Goal: Use online tool/utility: Utilize a website feature to perform a specific function

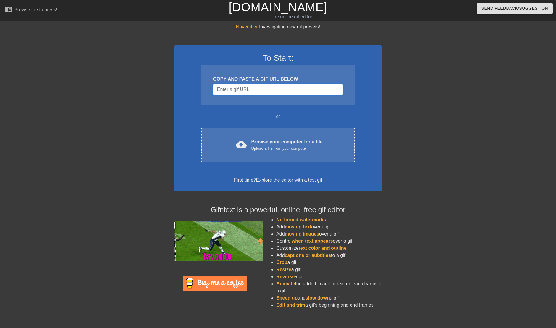
click at [249, 89] on input "Username" at bounding box center [278, 89] width 130 height 11
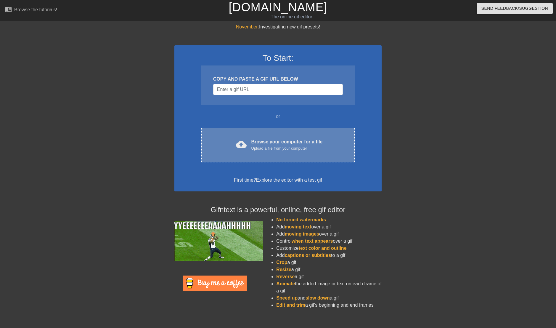
click at [260, 144] on div "Browse your computer for a file Upload a file from your computer" at bounding box center [286, 144] width 71 height 13
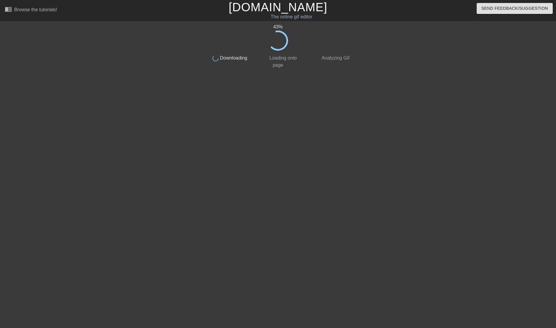
drag, startPoint x: 283, startPoint y: 177, endPoint x: 166, endPoint y: 34, distance: 184.9
click at [166, 34] on div at bounding box center [152, 112] width 89 height 178
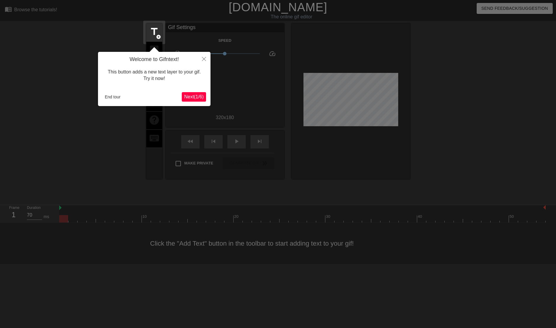
click at [469, 44] on div at bounding box center [278, 164] width 556 height 328
click at [203, 59] on icon "Close" at bounding box center [204, 59] width 4 height 4
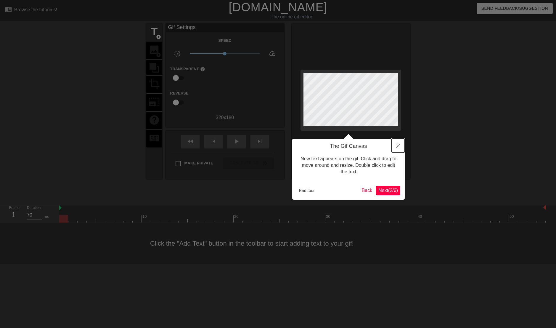
click at [401, 147] on button "Close" at bounding box center [398, 146] width 13 height 14
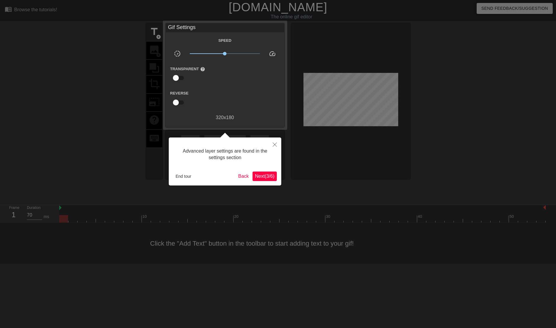
click at [269, 176] on span "Next ( 3 / 6 )" at bounding box center [265, 175] width 20 height 5
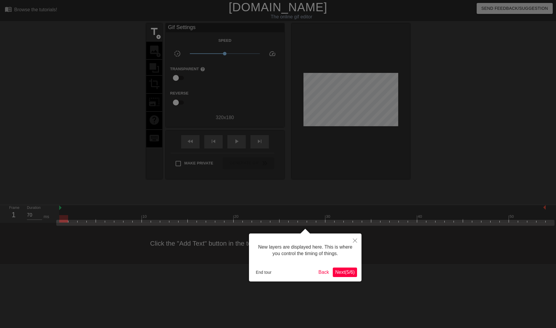
scroll to position [5, 0]
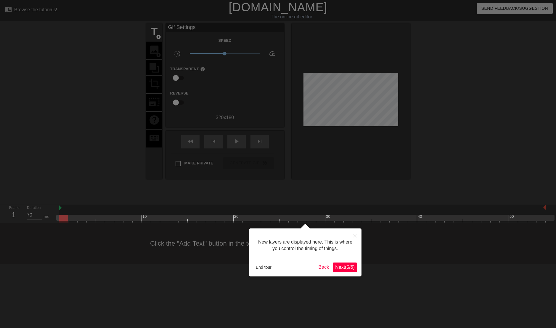
click at [351, 269] on span "Next ( 5 / 6 )" at bounding box center [345, 266] width 20 height 5
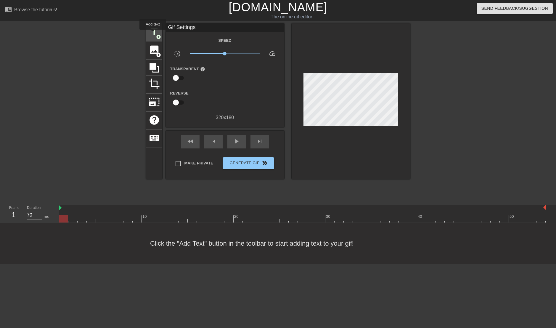
click at [153, 34] on span "title" at bounding box center [154, 31] width 11 height 11
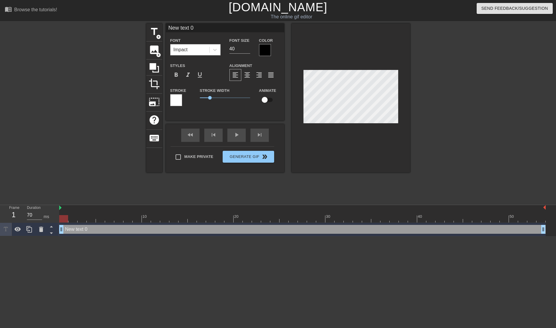
click at [199, 51] on div "Impact" at bounding box center [189, 49] width 39 height 11
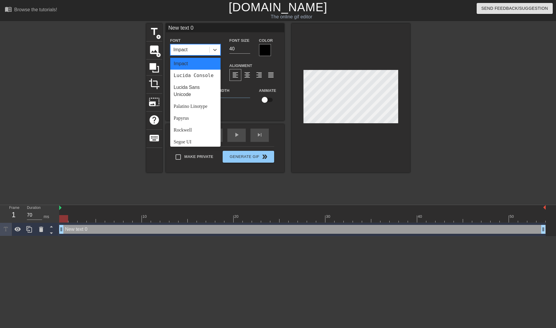
scroll to position [153, 0]
click at [192, 124] on div "Papyrus" at bounding box center [195, 121] width 50 height 12
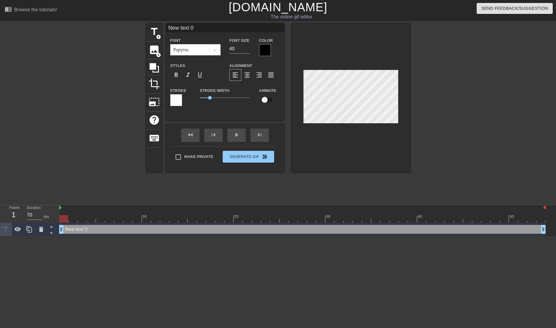
scroll to position [1, 1]
click at [418, 97] on div "title add_circle image add_circle crop photo_size_select_large help keyboard Ne…" at bounding box center [278, 112] width 556 height 178
type input "New te"
type textarea "New te"
type input "New t"
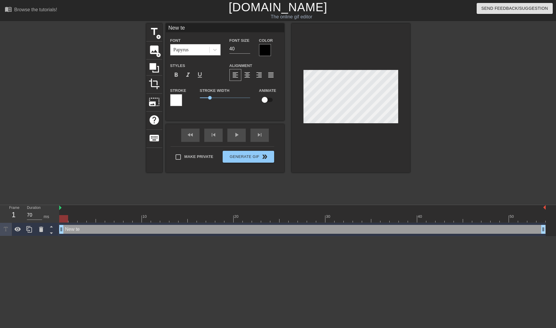
type textarea "New t"
type input "New"
type textarea "New"
type input "New"
type textarea "New"
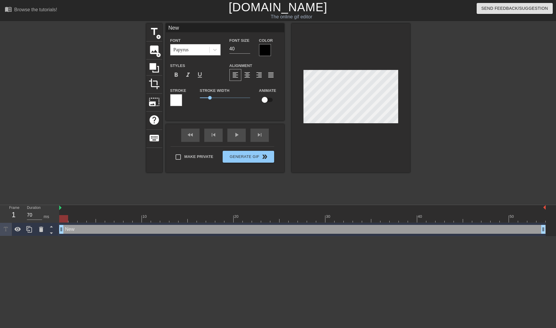
type input "Ne"
type textarea "Ne"
type input "N"
type textarea "N"
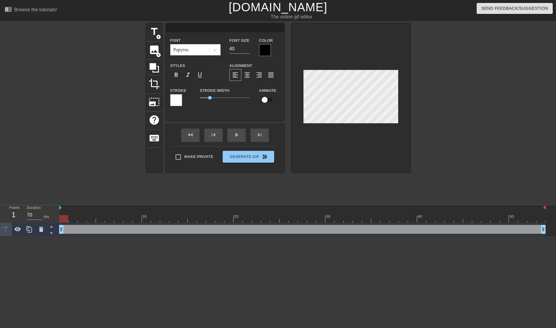
type input "5"
type textarea "5"
drag, startPoint x: 210, startPoint y: 98, endPoint x: 232, endPoint y: 97, distance: 22.2
click at [232, 97] on span "3.2" at bounding box center [232, 98] width 4 height 4
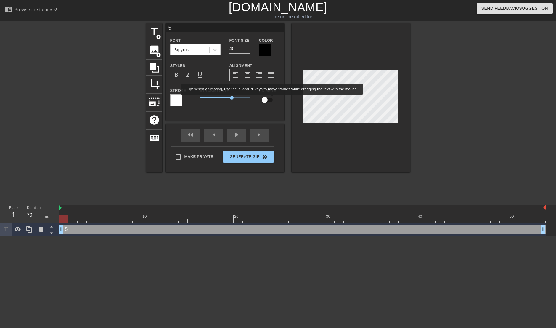
click at [269, 99] on input "checkbox" at bounding box center [265, 99] width 34 height 11
click at [269, 99] on input "checkbox" at bounding box center [270, 99] width 34 height 11
checkbox input "false"
click at [175, 100] on div at bounding box center [176, 100] width 12 height 12
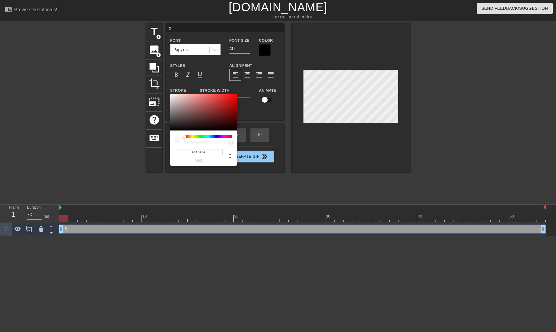
type input "#FCFCFC"
drag, startPoint x: 194, startPoint y: 115, endPoint x: 163, endPoint y: 94, distance: 37.7
click at [163, 94] on div "#FCFCFC hex" at bounding box center [278, 166] width 556 height 332
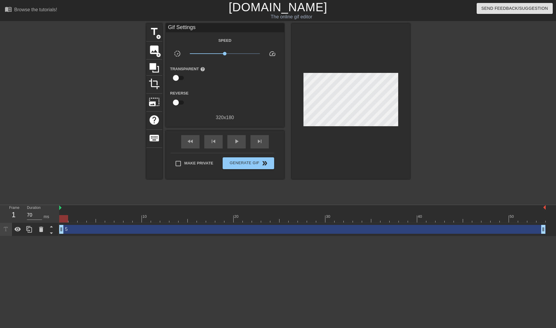
drag, startPoint x: 215, startPoint y: 71, endPoint x: 197, endPoint y: 76, distance: 19.2
click at [157, 30] on span "title" at bounding box center [154, 31] width 11 height 11
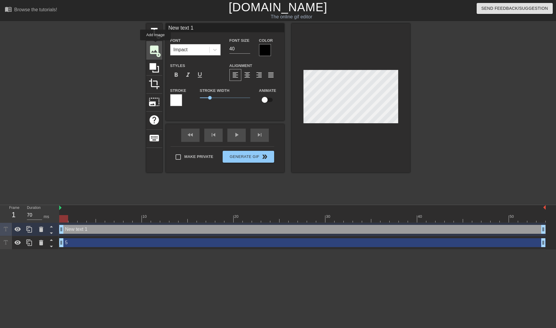
click at [155, 44] on span "image" at bounding box center [154, 49] width 11 height 11
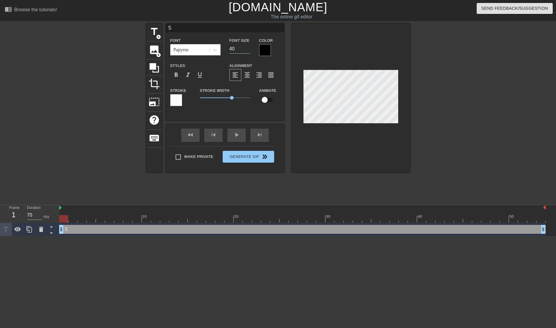
drag, startPoint x: 239, startPoint y: 45, endPoint x: 226, endPoint y: 43, distance: 14.1
click at [226, 43] on div "Font Size 40" at bounding box center [240, 46] width 30 height 19
type input "60"
click at [497, 141] on div at bounding box center [461, 112] width 89 height 178
click at [187, 73] on span "format_italic" at bounding box center [187, 74] width 7 height 7
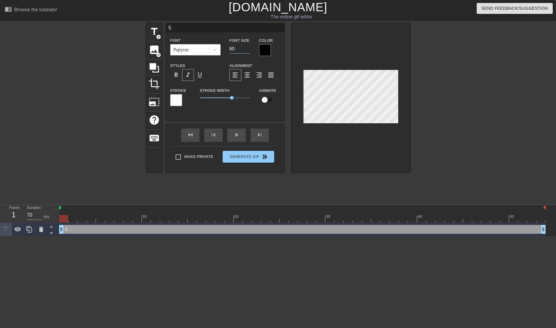
drag, startPoint x: 239, startPoint y: 49, endPoint x: 227, endPoint y: 50, distance: 12.4
click at [227, 50] on div "Font Size 60" at bounding box center [240, 46] width 30 height 19
type input "100"
click at [469, 123] on div at bounding box center [461, 112] width 89 height 178
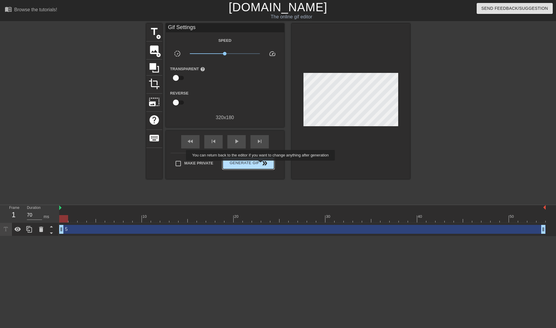
click at [261, 165] on span "Generate Gif double_arrow" at bounding box center [248, 163] width 46 height 7
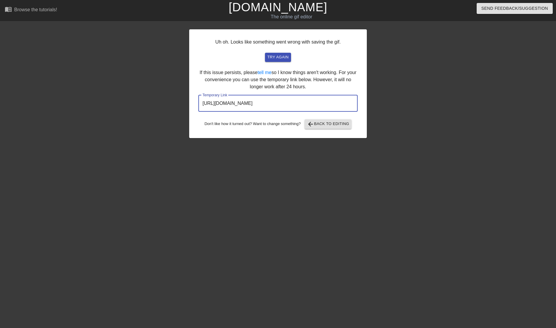
drag, startPoint x: 330, startPoint y: 103, endPoint x: 183, endPoint y: 99, distance: 147.1
click at [183, 99] on div "Uh oh. Looks like something went wrong with saving the gif. try again If this i…" at bounding box center [278, 112] width 556 height 178
